Goal: Transaction & Acquisition: Obtain resource

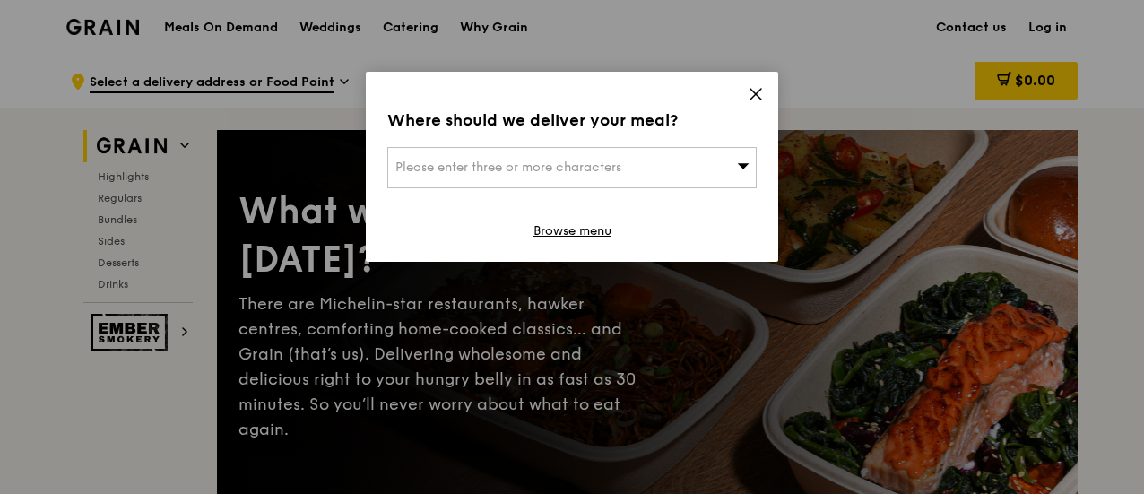
click at [749, 81] on div "Where should we deliver your meal? Please enter three or more characters Browse…" at bounding box center [572, 167] width 412 height 190
click at [756, 91] on icon at bounding box center [756, 94] width 16 height 16
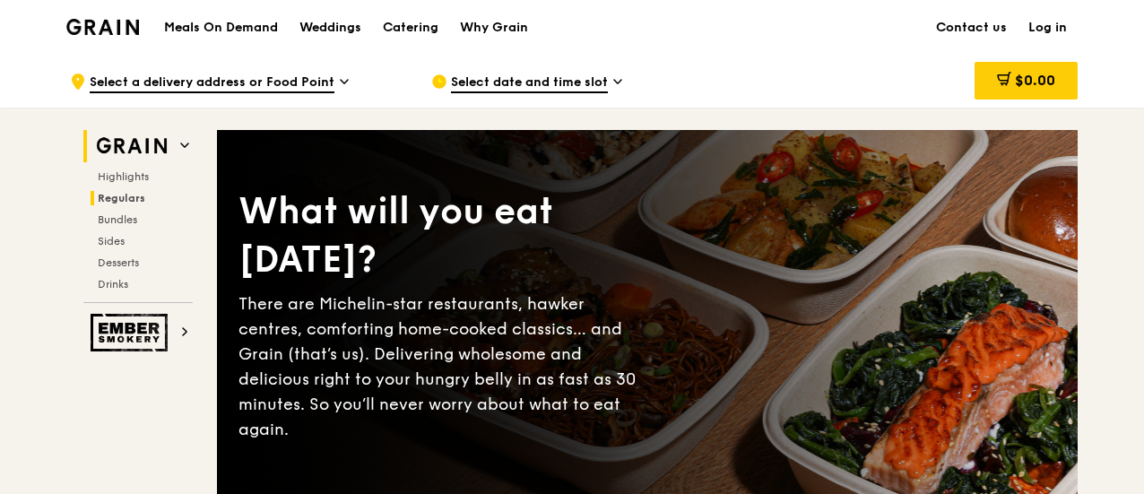
click at [118, 193] on span "Regulars" at bounding box center [122, 198] width 48 height 13
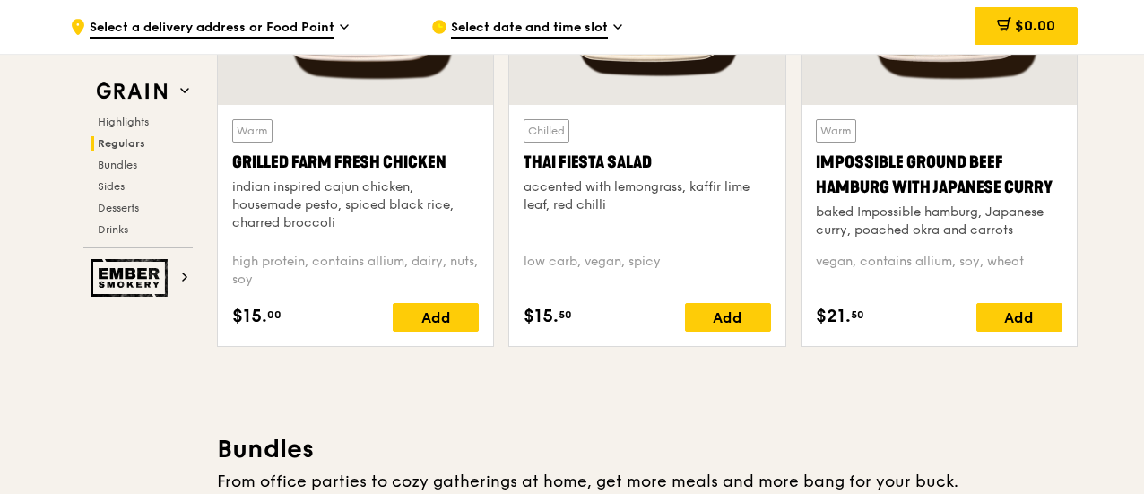
scroll to position [2343, 0]
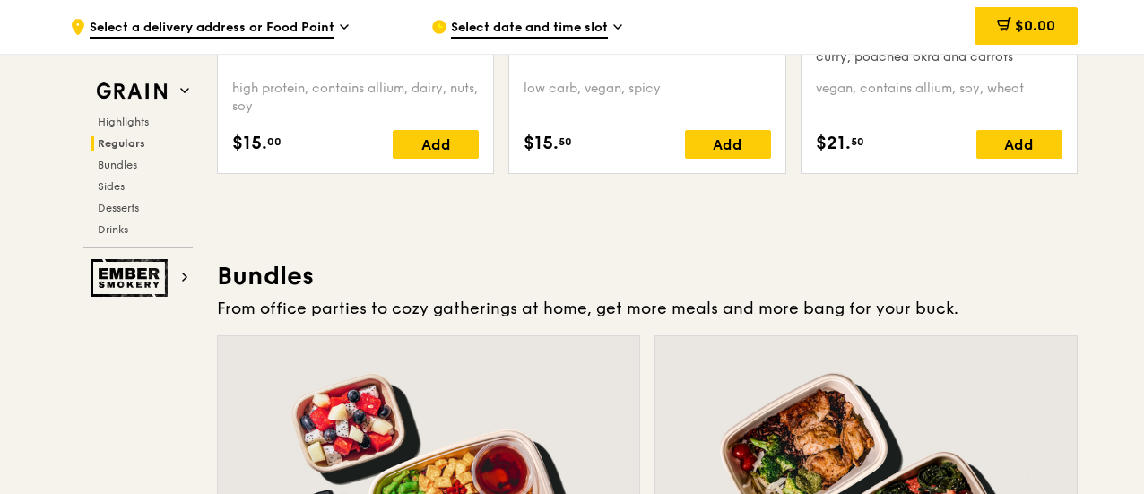
scroll to position [2523, 0]
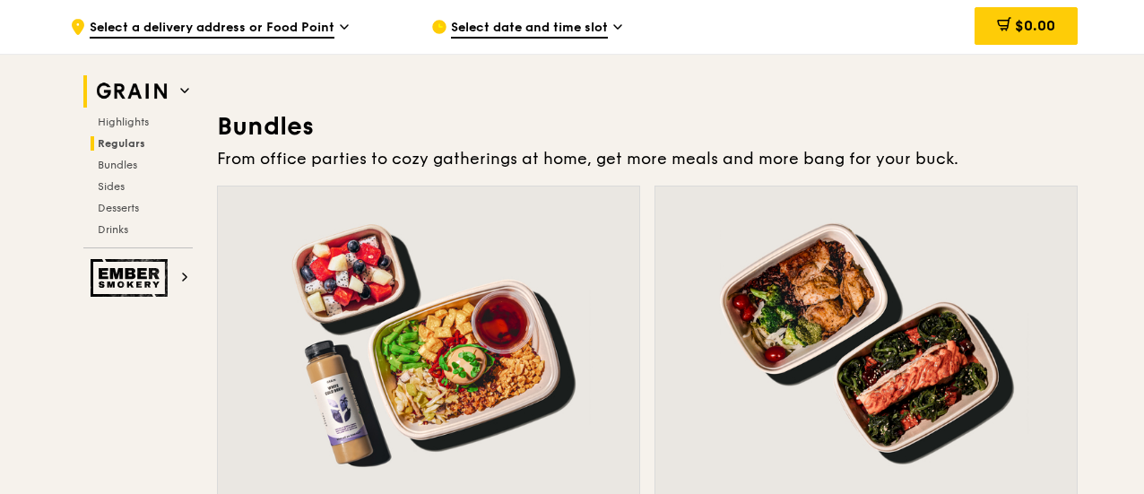
click at [171, 84] on img at bounding box center [132, 91] width 82 height 32
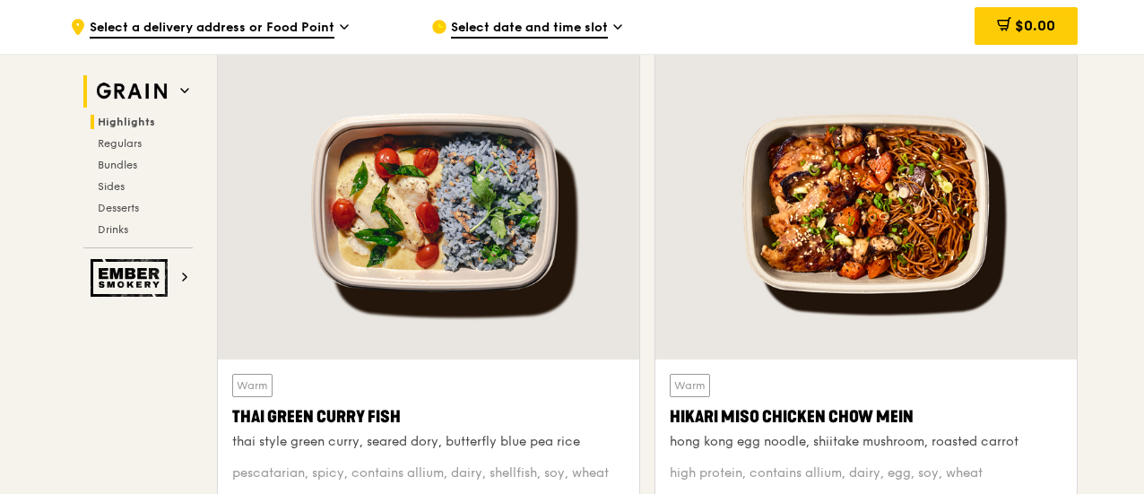
scroll to position [506, 0]
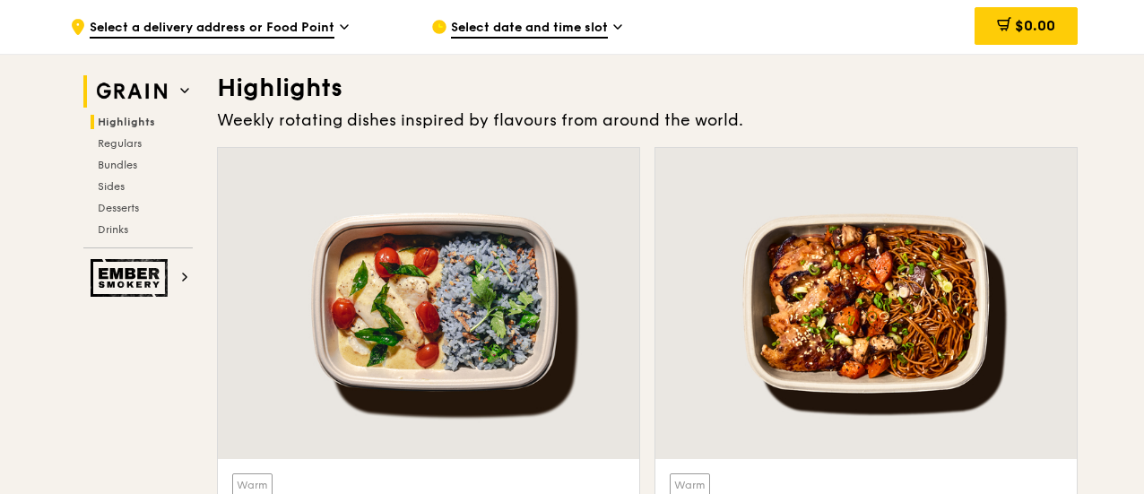
click at [174, 91] on h2 "Grain" at bounding box center [137, 91] width 109 height 32
click at [120, 232] on span "Drinks" at bounding box center [115, 229] width 35 height 13
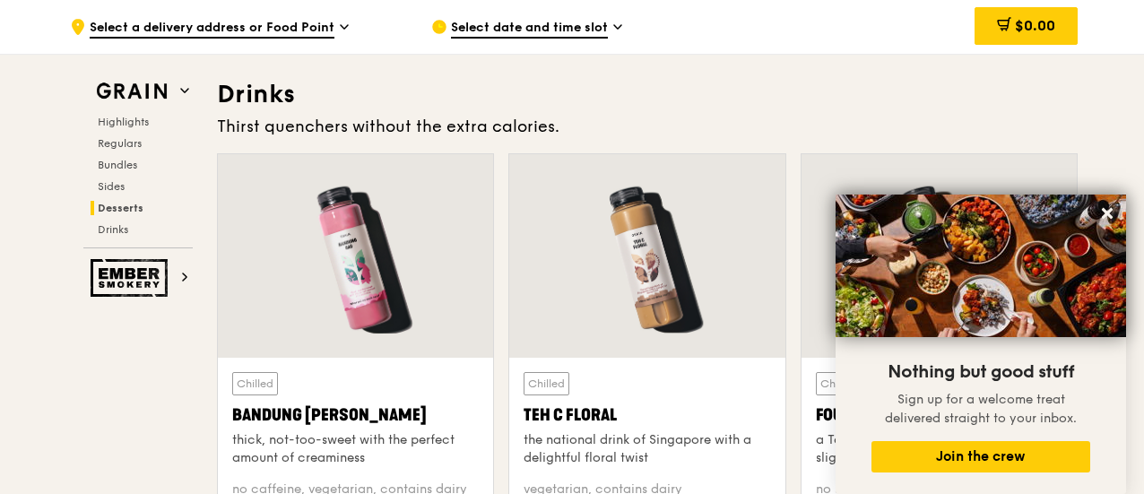
scroll to position [5739, 0]
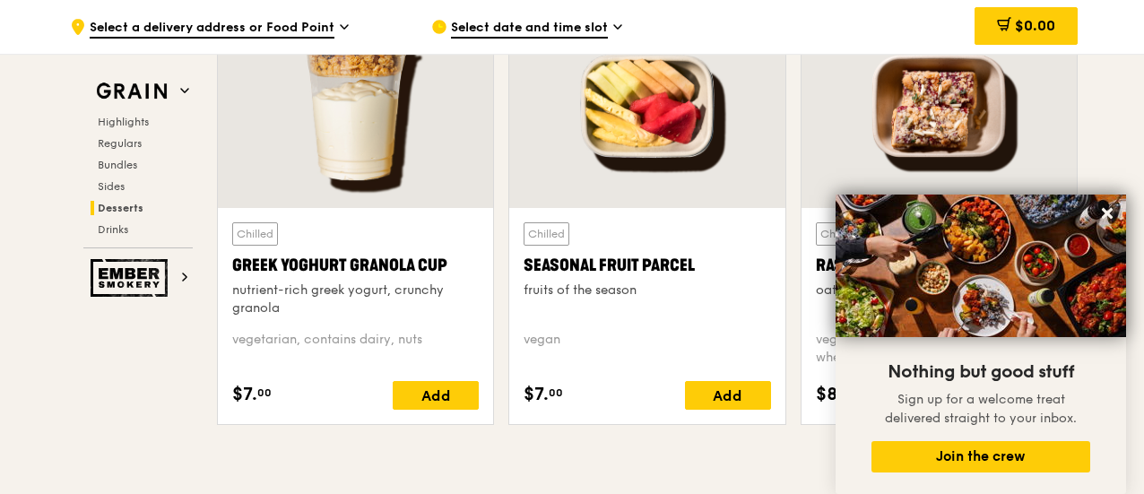
click at [1113, 200] on img at bounding box center [980, 266] width 290 height 143
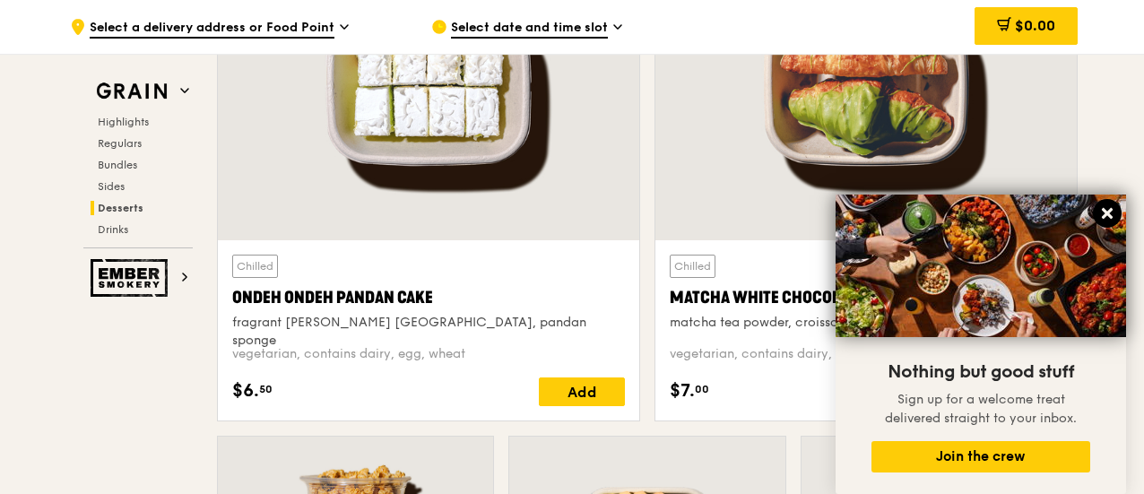
click at [1104, 218] on icon at bounding box center [1107, 213] width 11 height 11
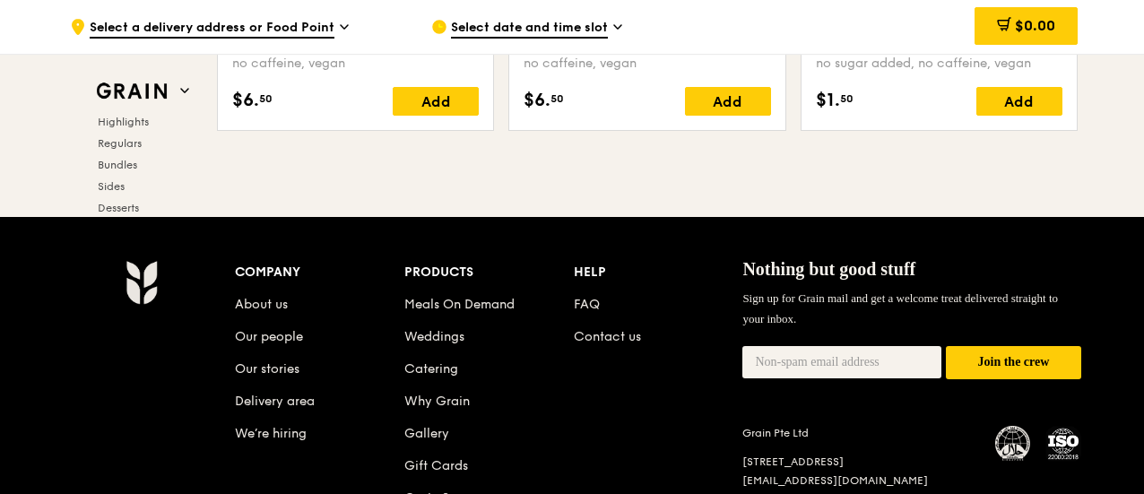
scroll to position [7490, 0]
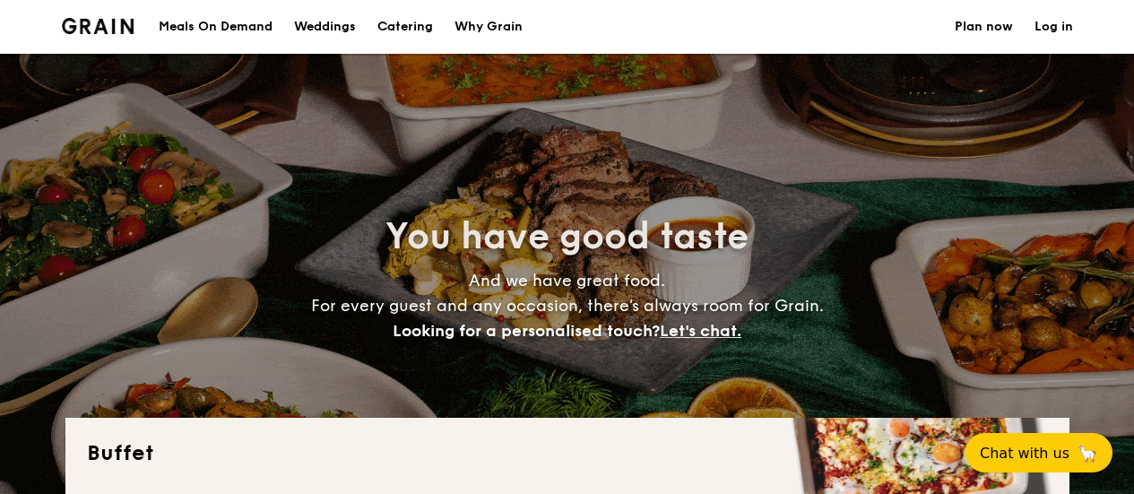
select select
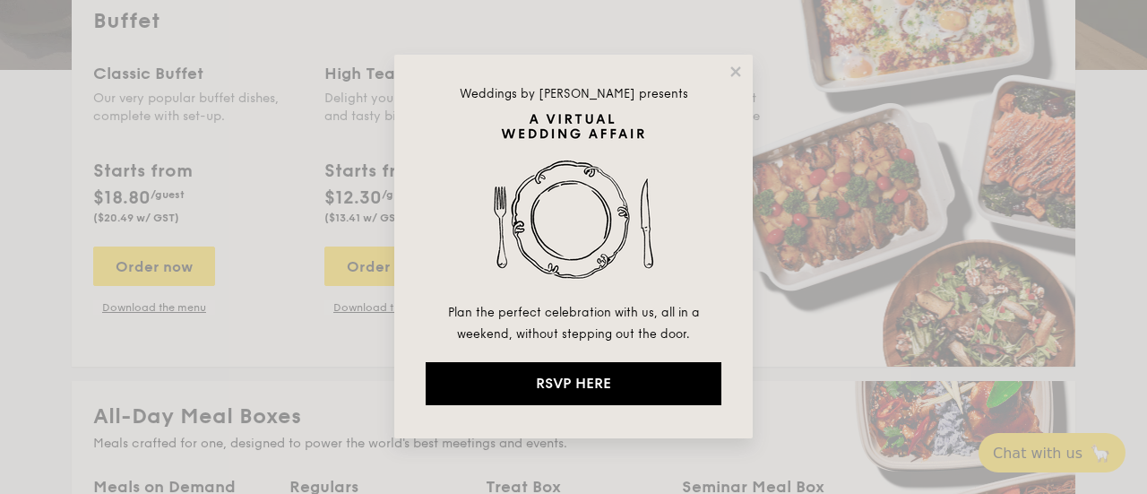
click at [733, 82] on div "Weddings by Grain presents Plan the perfect celebration with us, all in a weeke…" at bounding box center [573, 247] width 359 height 384
click at [733, 78] on icon at bounding box center [736, 72] width 16 height 16
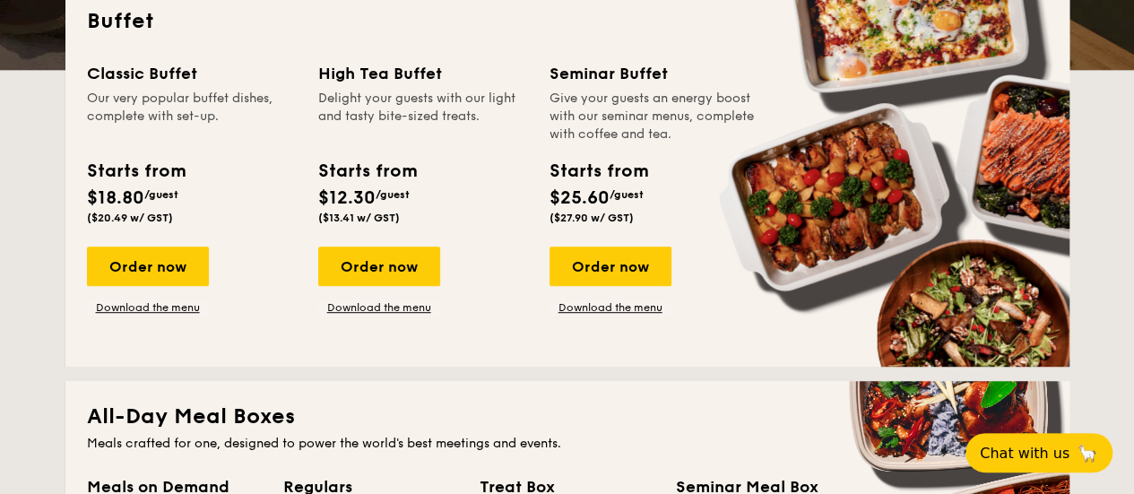
scroll to position [864, 0]
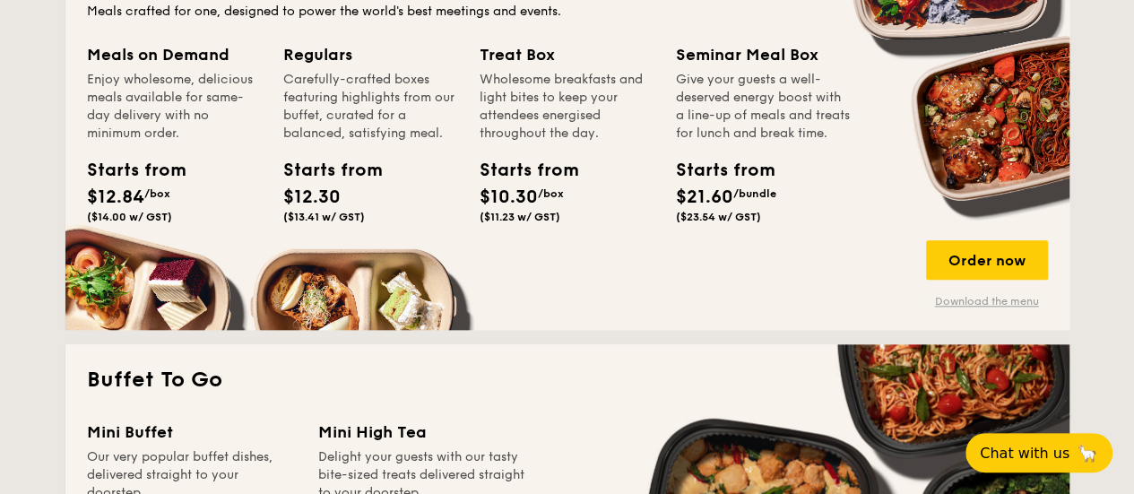
click at [1008, 300] on link "Download the menu" at bounding box center [987, 301] width 122 height 14
